Goal: Navigation & Orientation: Find specific page/section

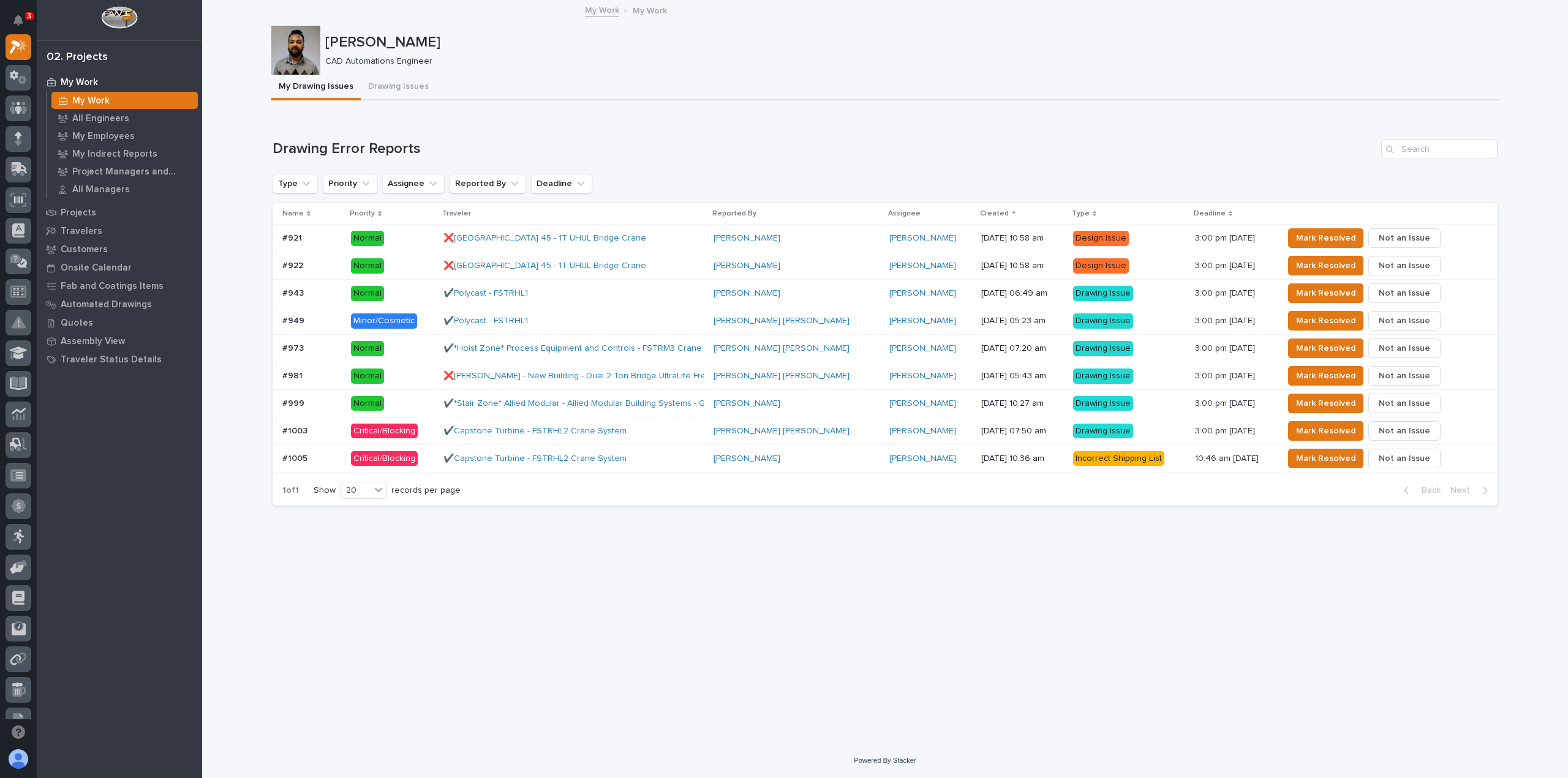
click at [654, 457] on div "✔️Capstone Turbine - FSTRHL2 Crane System" at bounding box center [550, 458] width 214 height 11
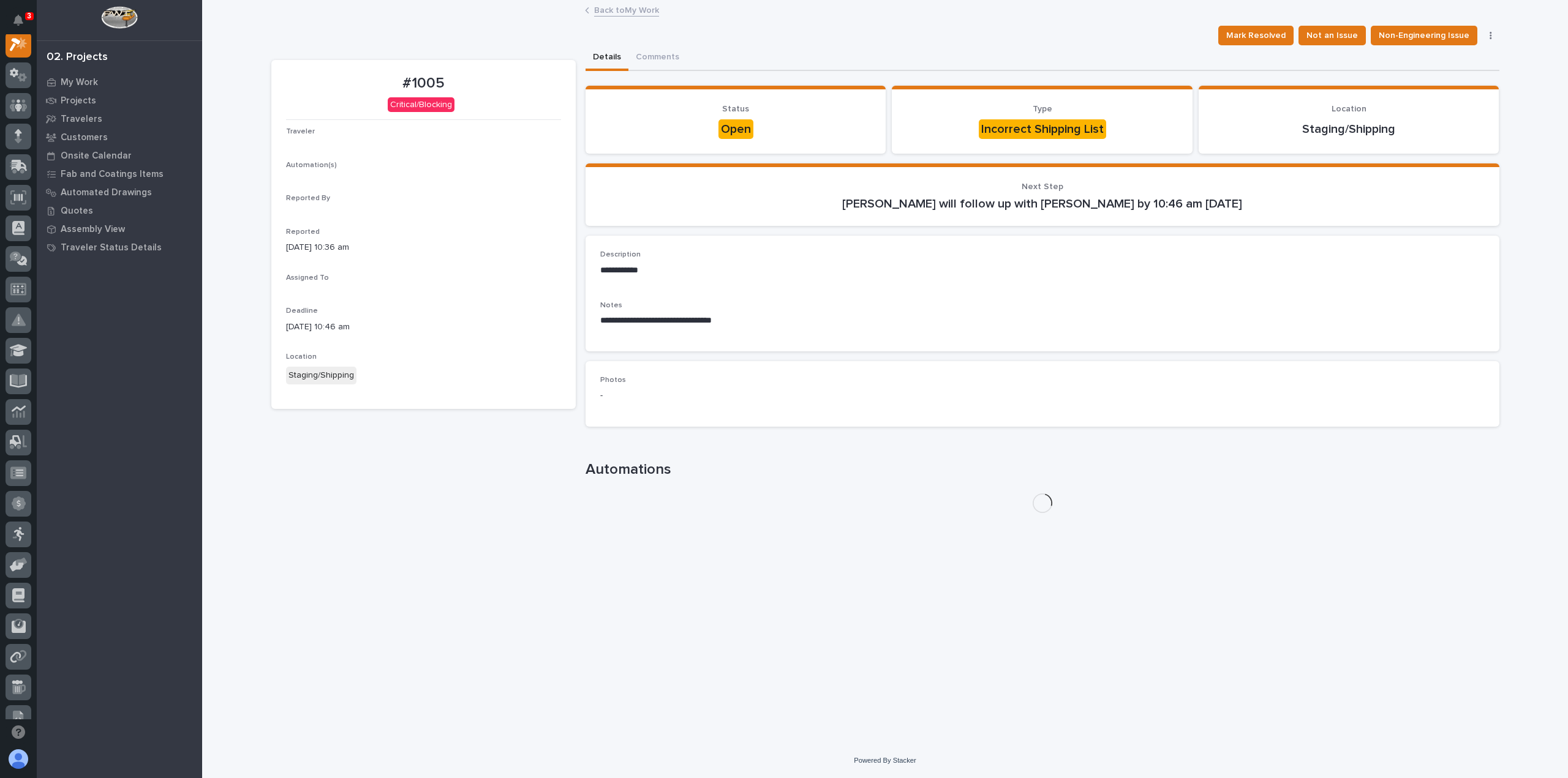
scroll to position [31, 0]
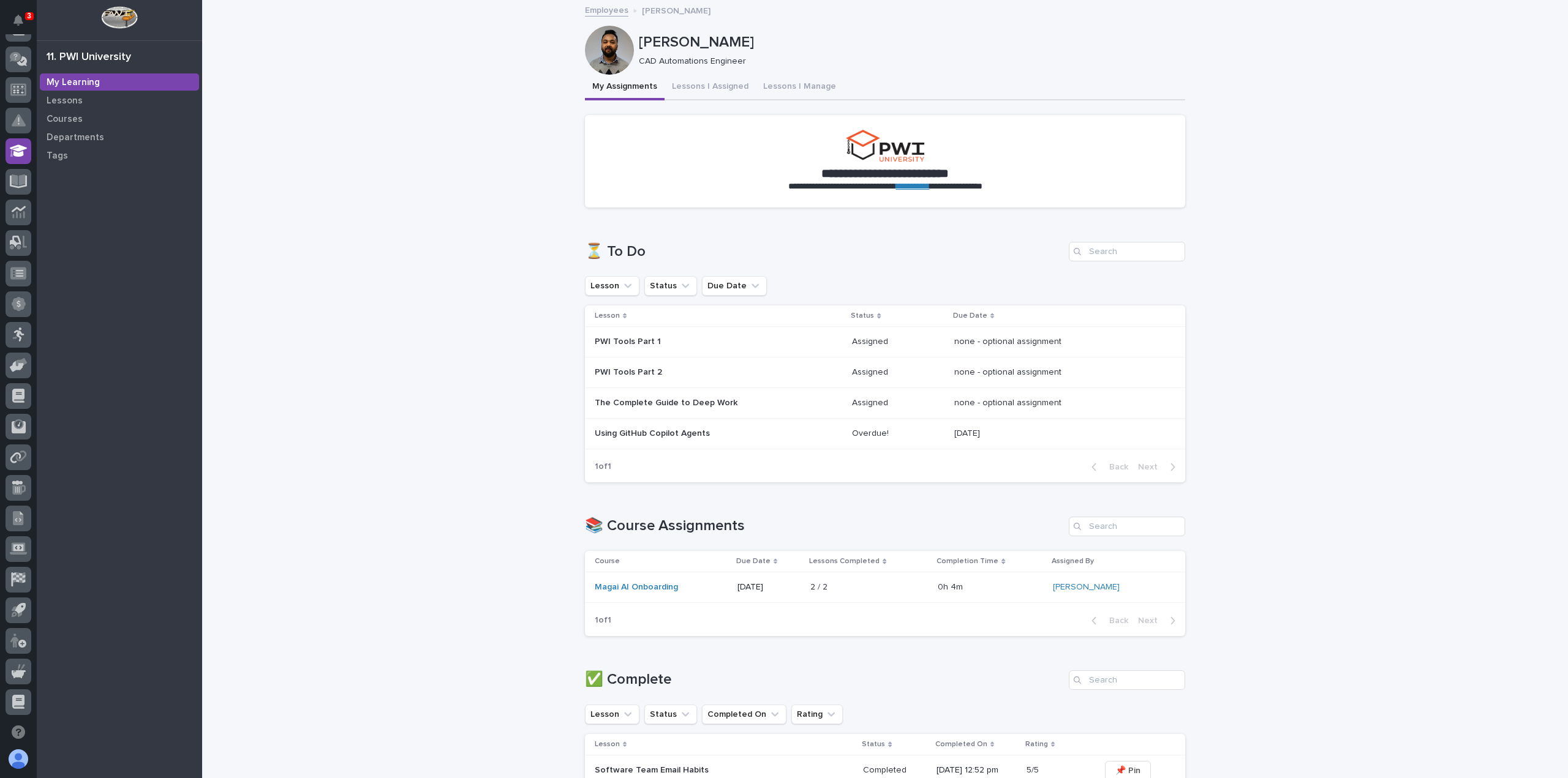
scroll to position [122, 0]
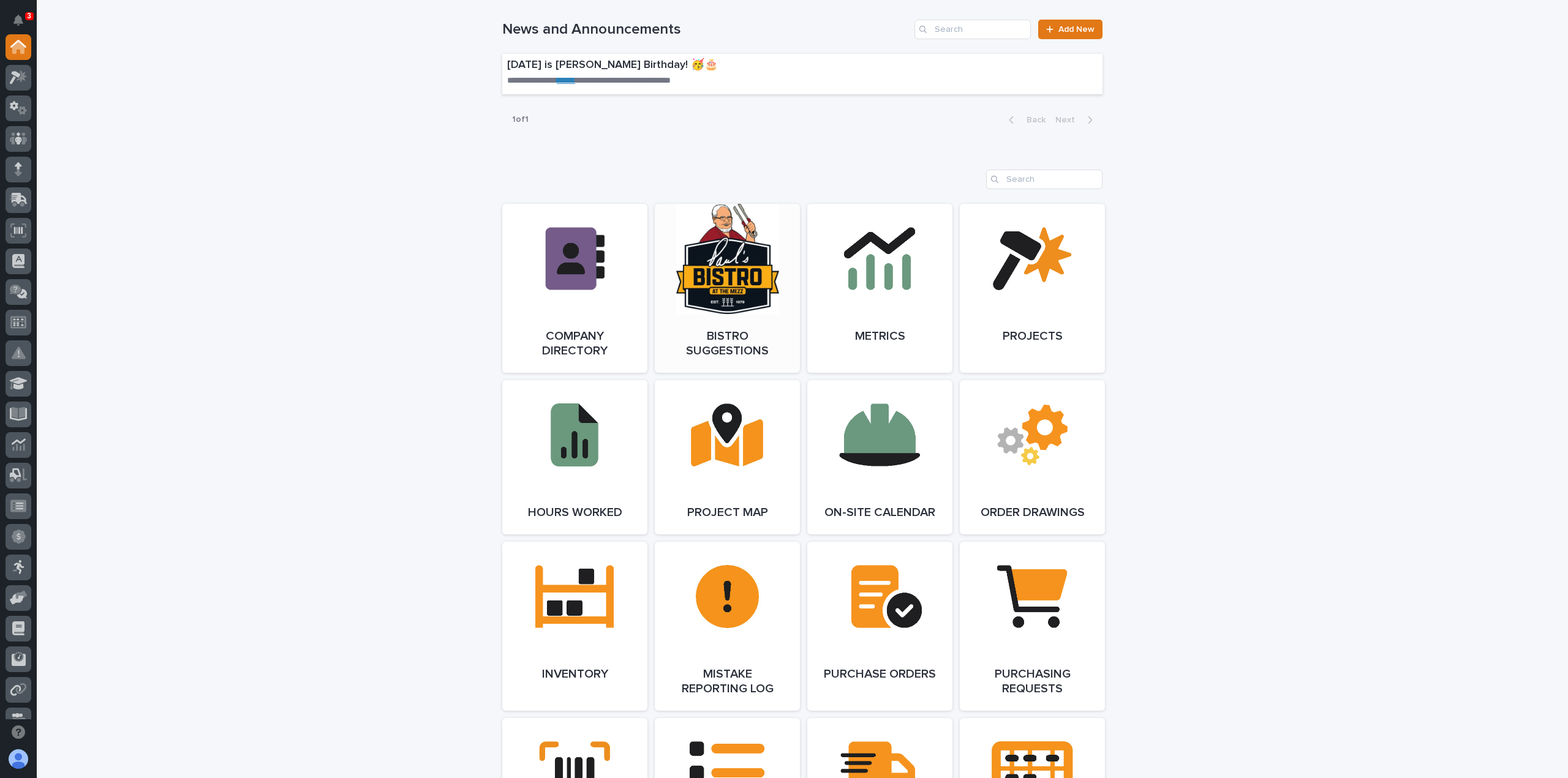
scroll to position [857, 0]
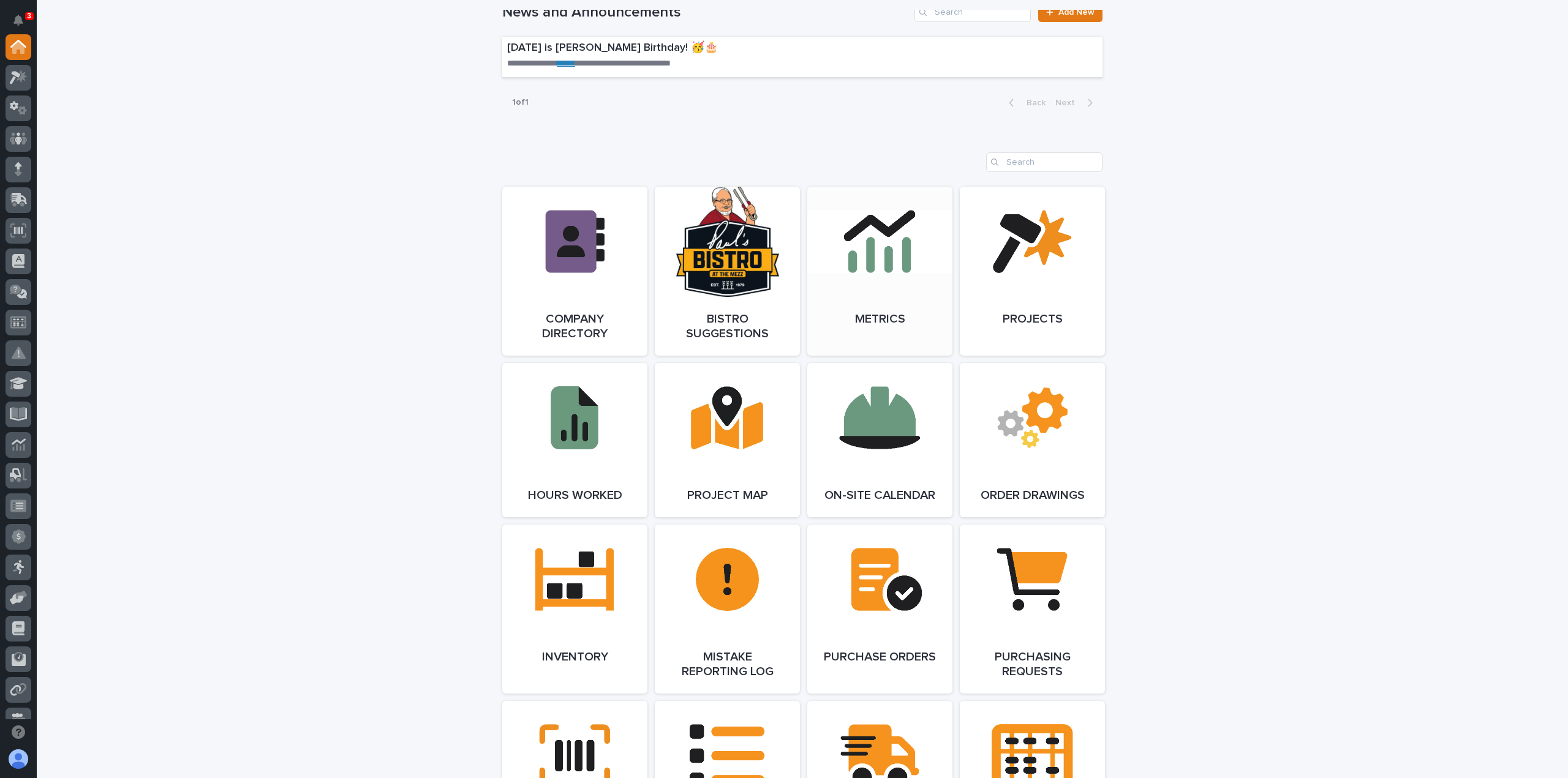
click at [870, 257] on link "Open Link" at bounding box center [880, 271] width 145 height 169
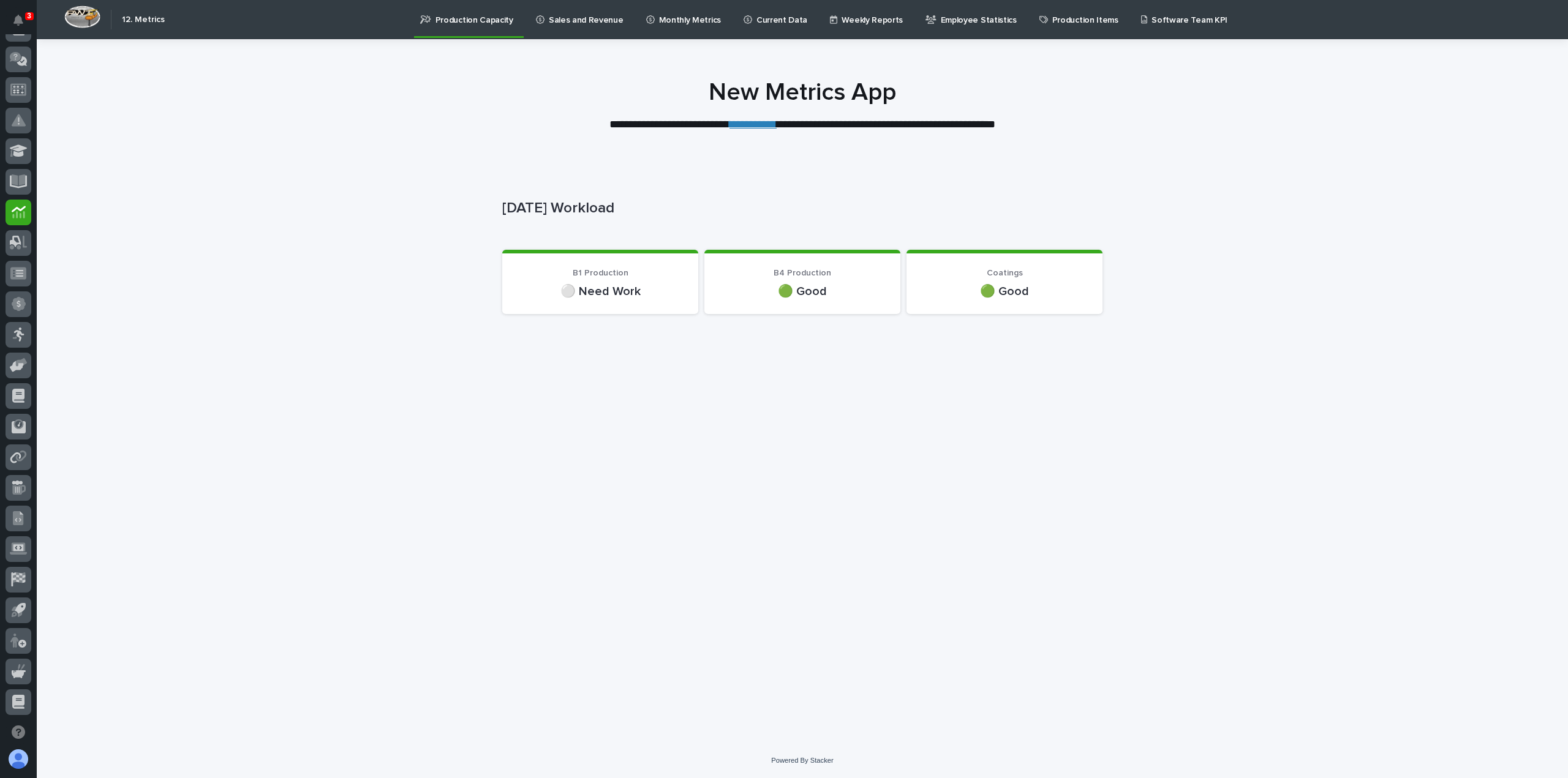
drag, startPoint x: 249, startPoint y: 311, endPoint x: 323, endPoint y: 182, distance: 148.7
click at [323, 182] on div "Loading... Saving… Loading... Saving… Today's Workload Today's Workload Sorry, …" at bounding box center [801, 453] width 1531 height 581
click at [33, 38] on div at bounding box center [18, 377] width 36 height 685
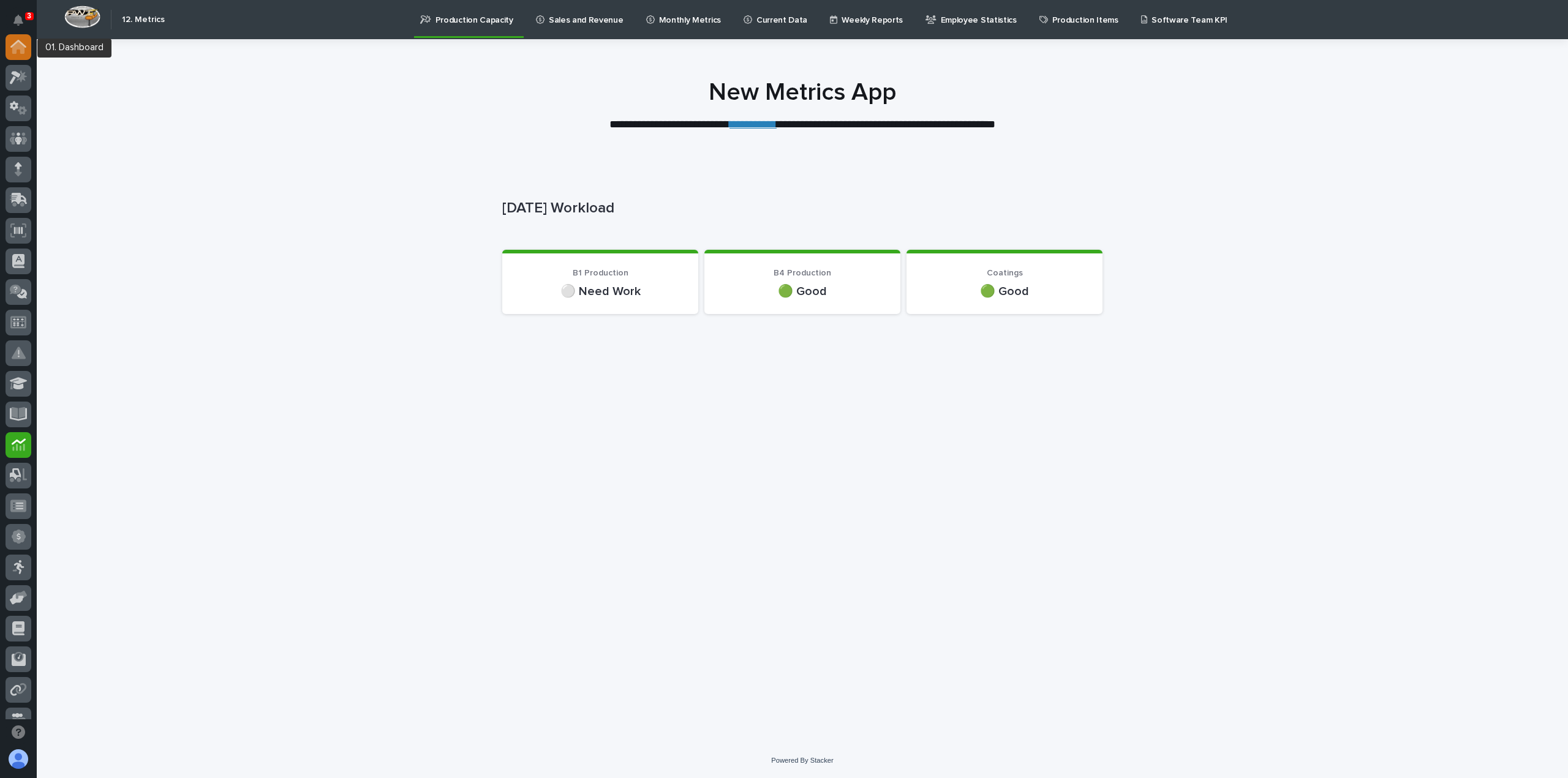
click at [20, 49] on icon at bounding box center [18, 47] width 12 height 12
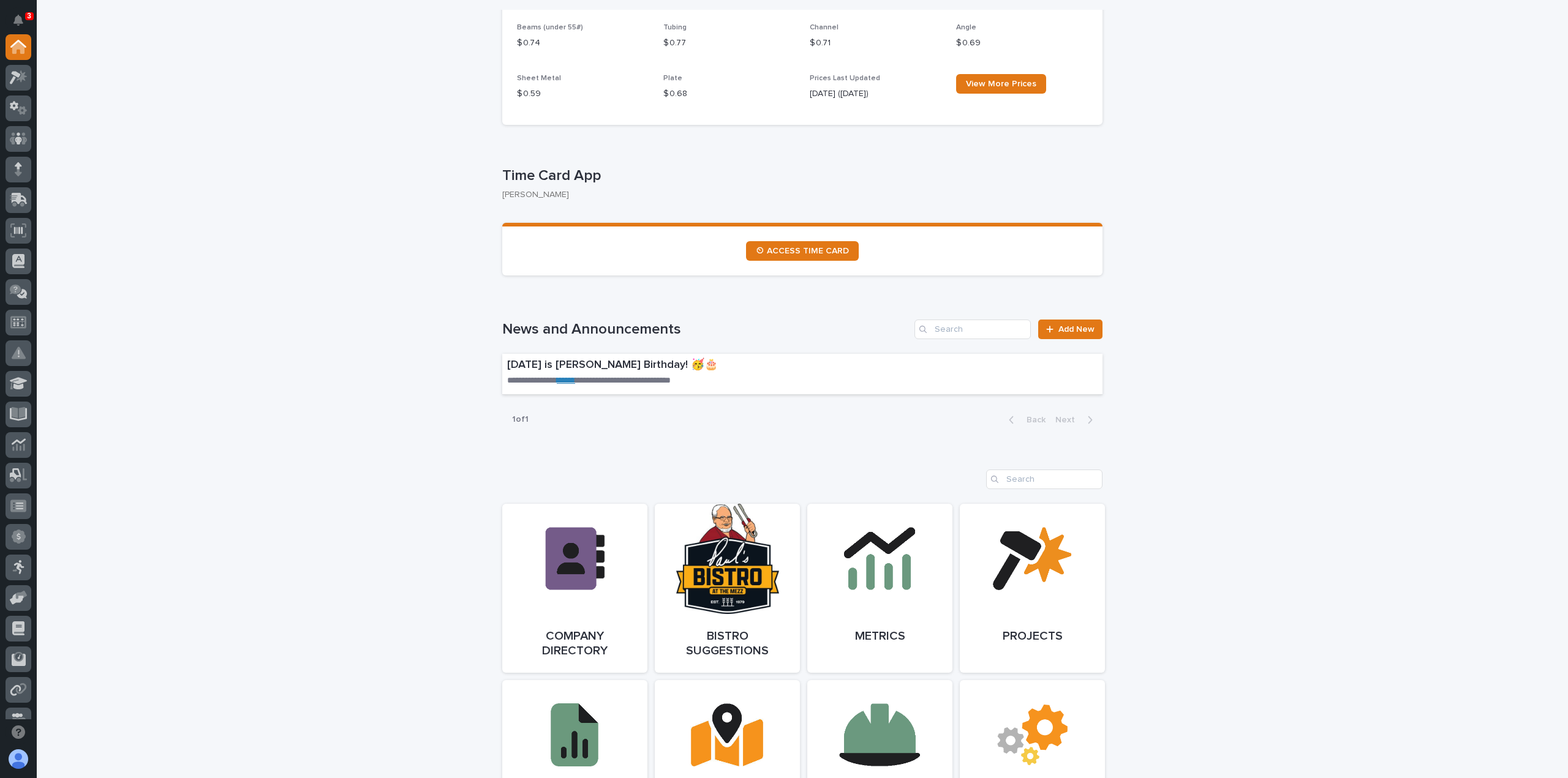
scroll to position [674, 0]
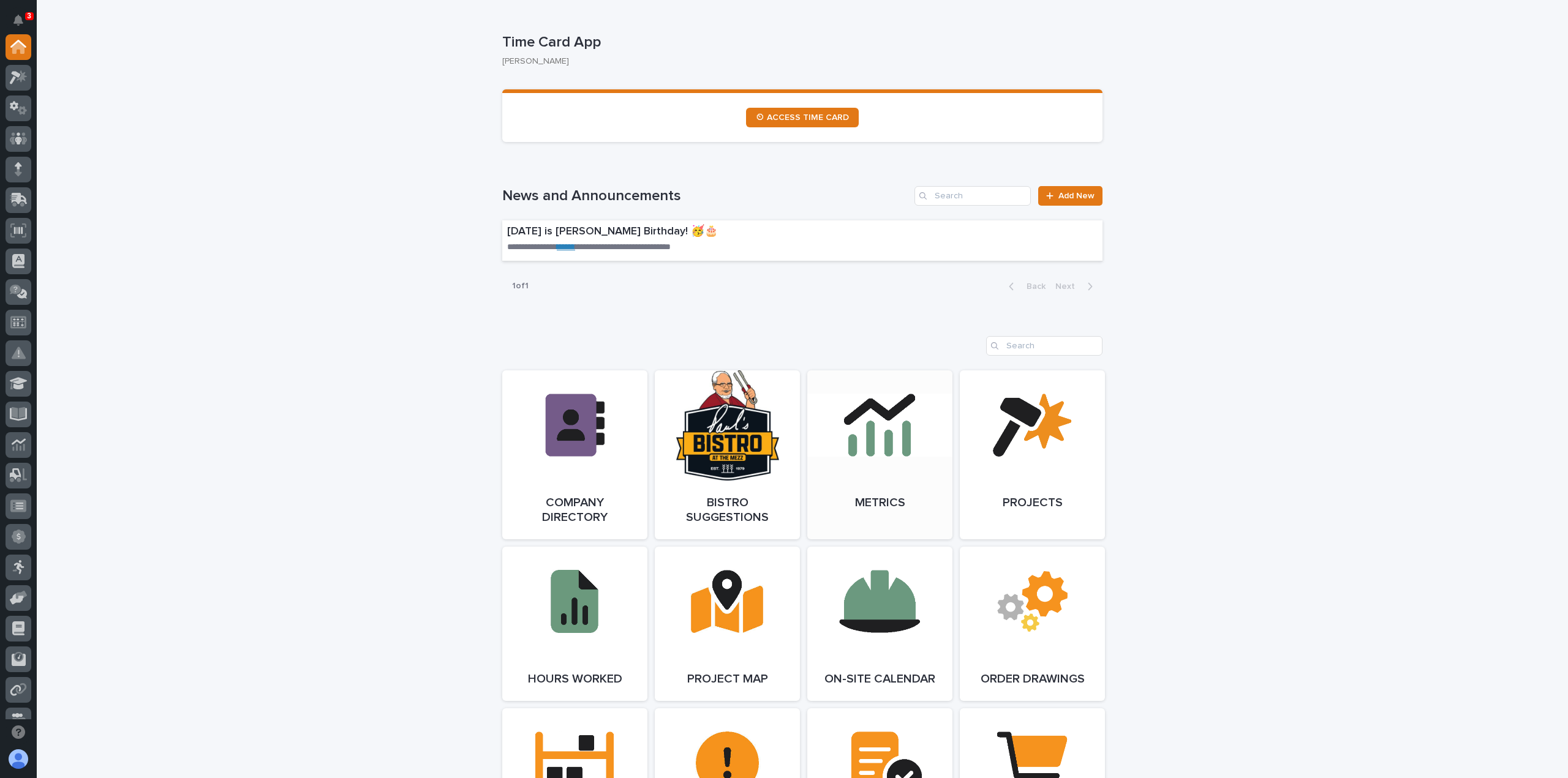
click at [886, 444] on link "Open Link" at bounding box center [880, 455] width 145 height 169
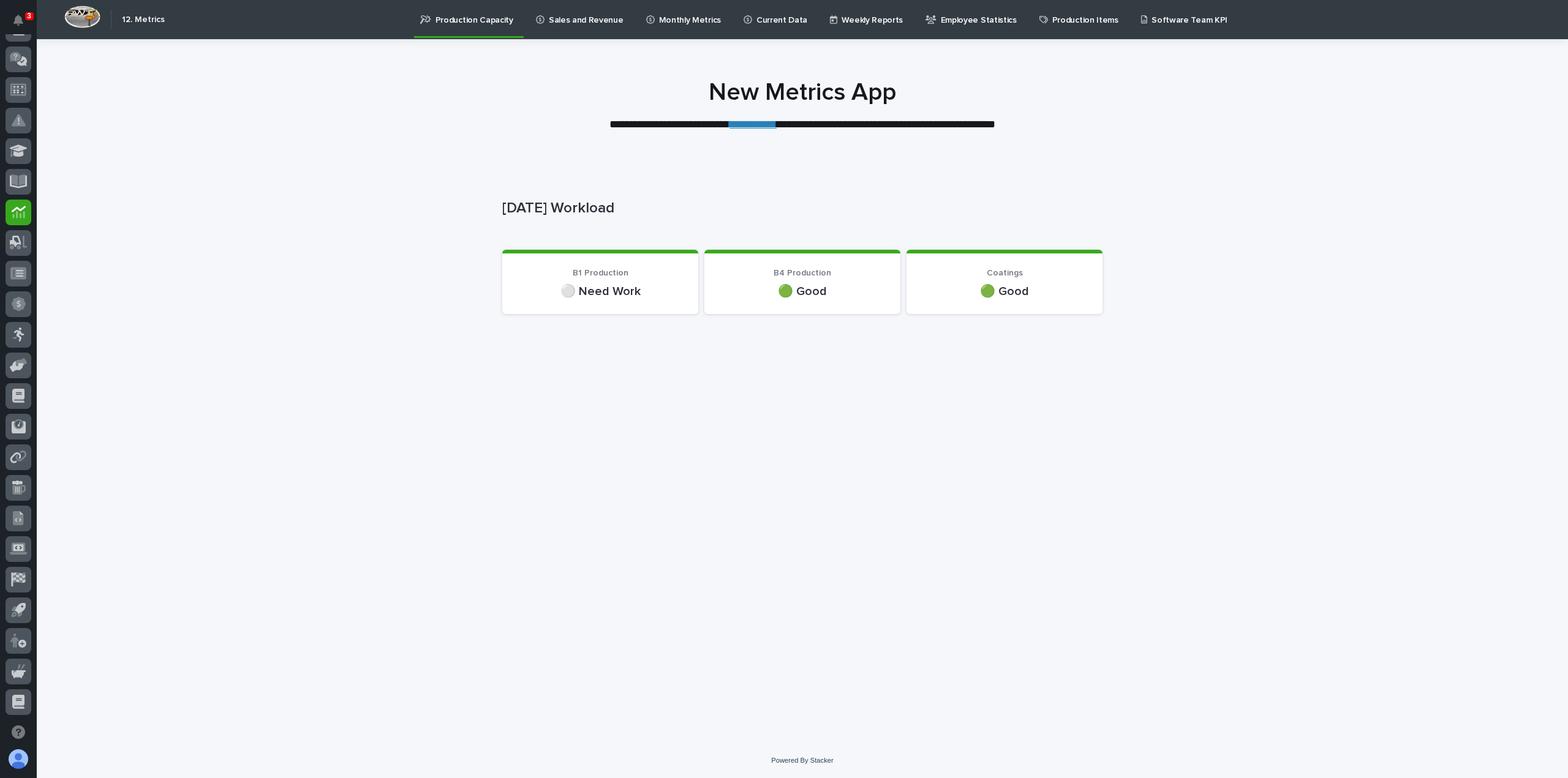
click at [588, 24] on p "Sales and Revenue" at bounding box center [586, 12] width 74 height 26
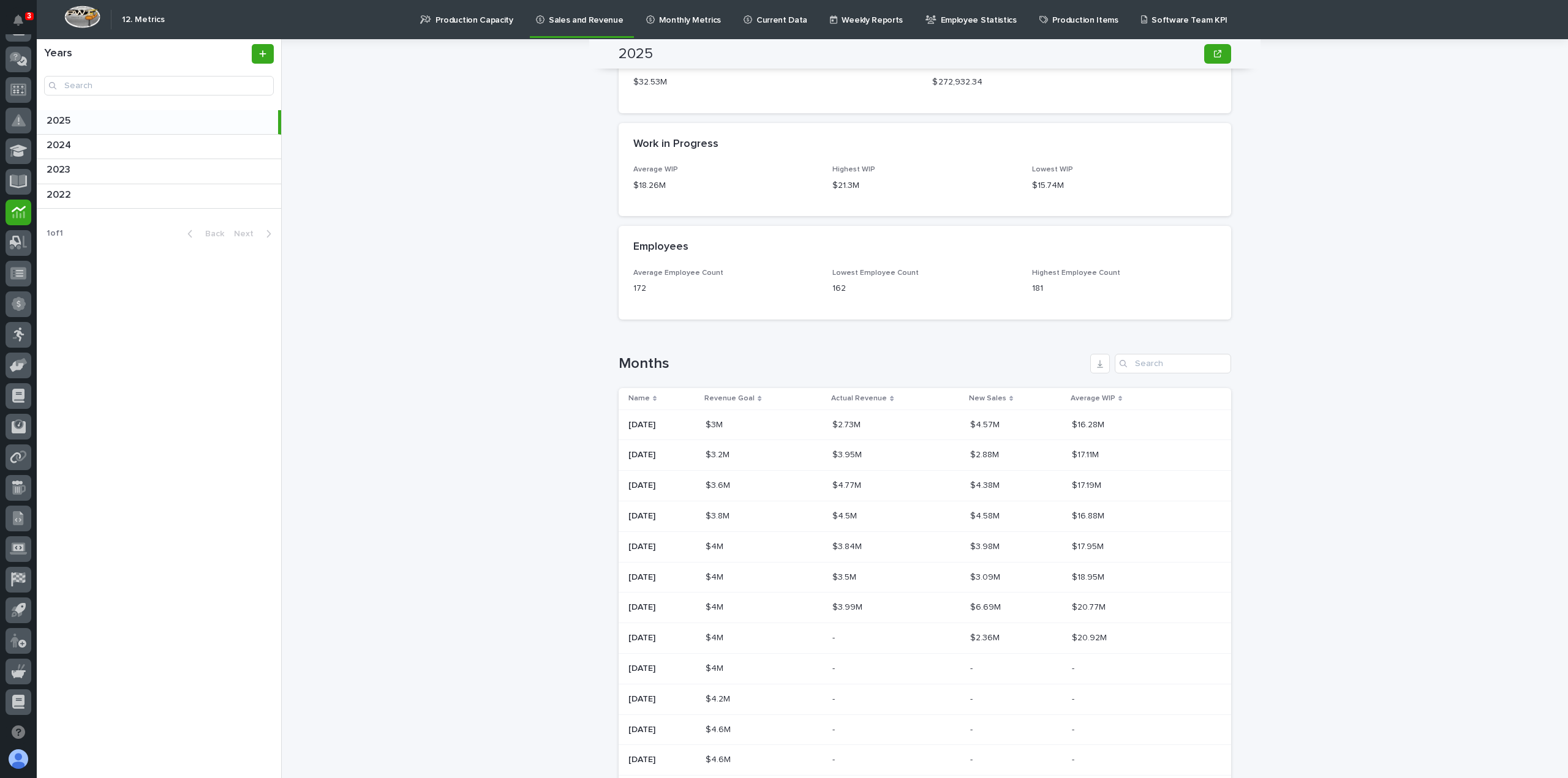
scroll to position [796, 0]
